Goal: Task Accomplishment & Management: Use online tool/utility

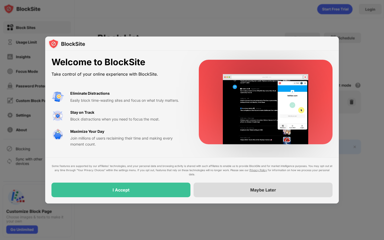
click at [214, 190] on div "Maybe Later" at bounding box center [263, 190] width 139 height 15
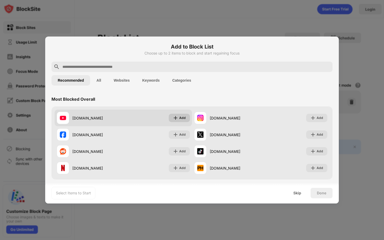
click at [177, 122] on div "Add" at bounding box center [179, 118] width 21 height 8
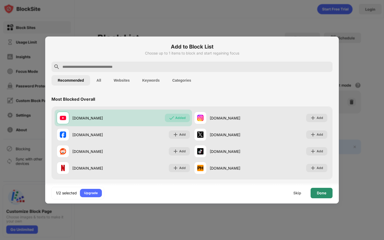
click at [316, 193] on div "Done" at bounding box center [322, 193] width 22 height 10
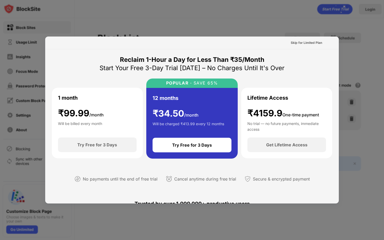
click at [263, 26] on div at bounding box center [192, 120] width 384 height 240
